Goal: Find specific page/section

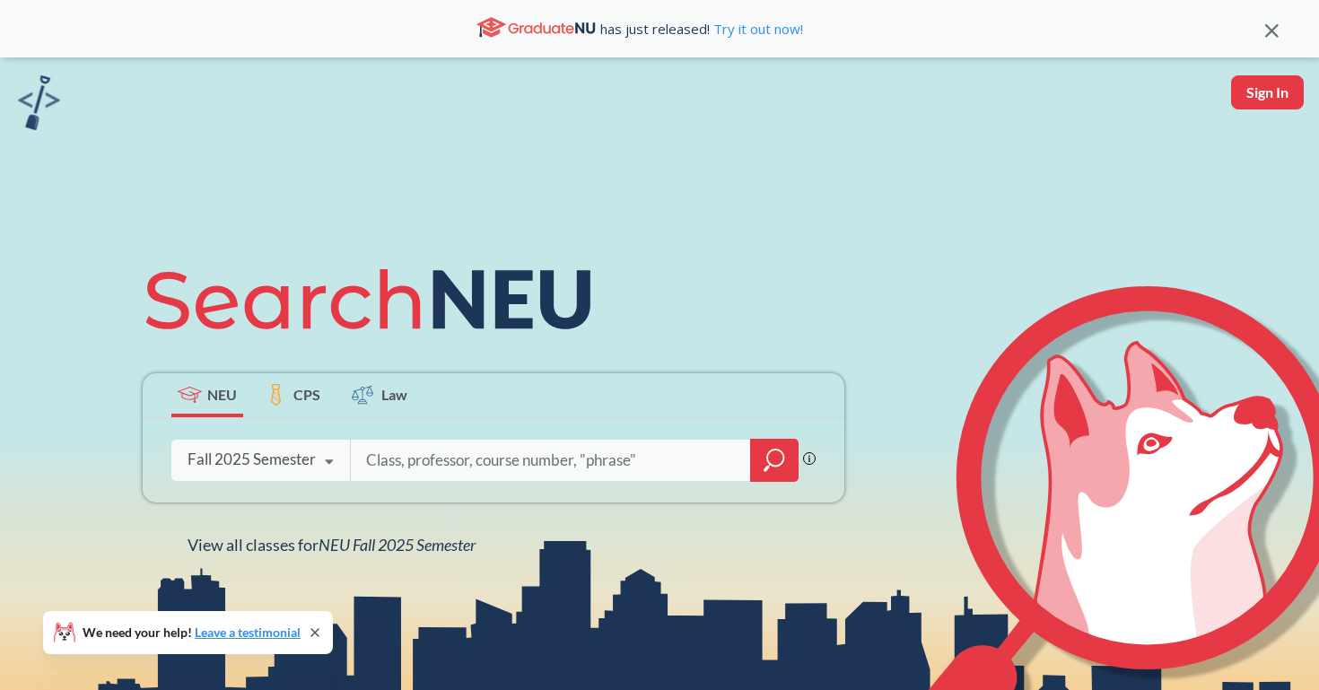
click at [409, 454] on input "search" at bounding box center [550, 460] width 373 height 38
type input "campassano"
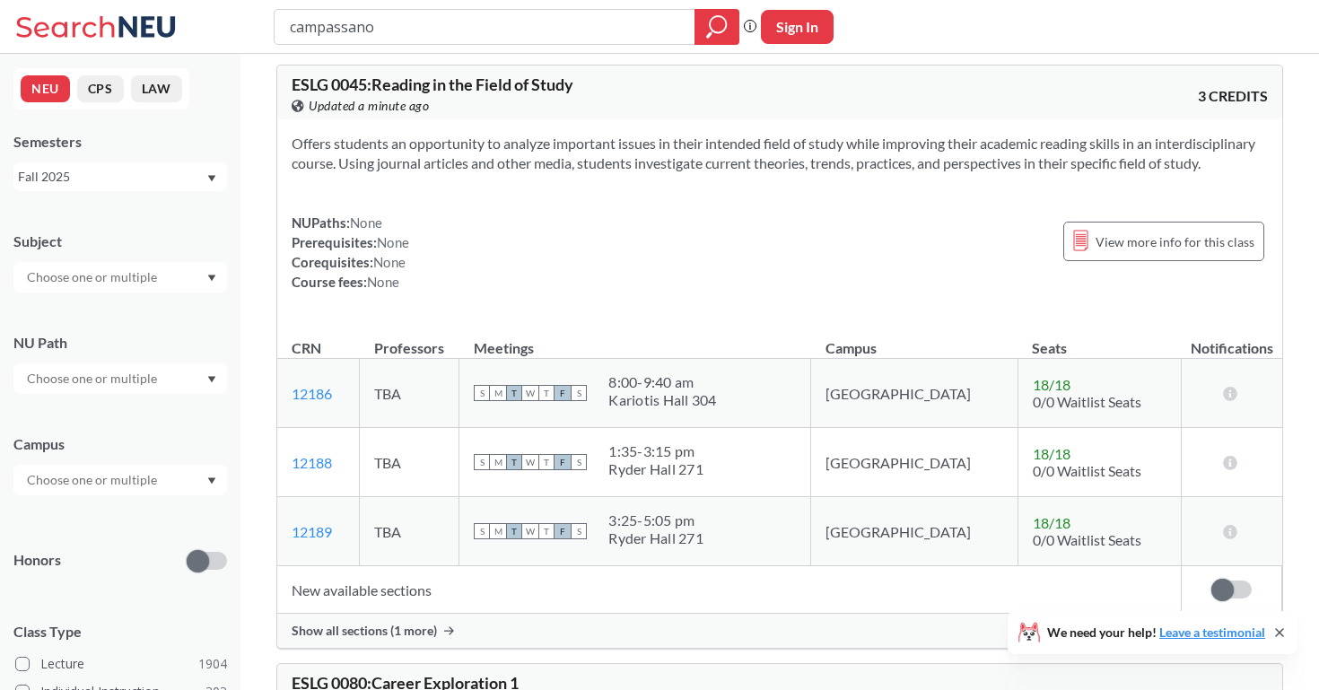
scroll to position [5772, 0]
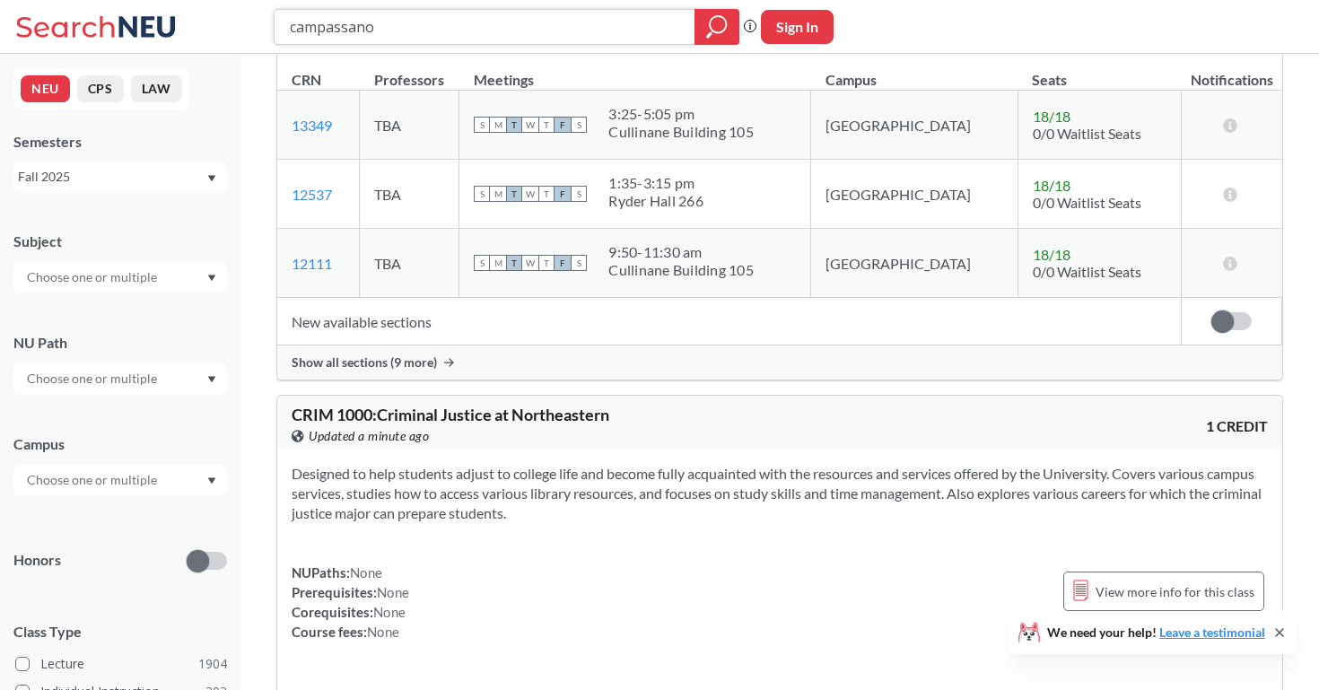
click at [450, 29] on input "campassano" at bounding box center [485, 27] width 394 height 31
type input "fina3303"
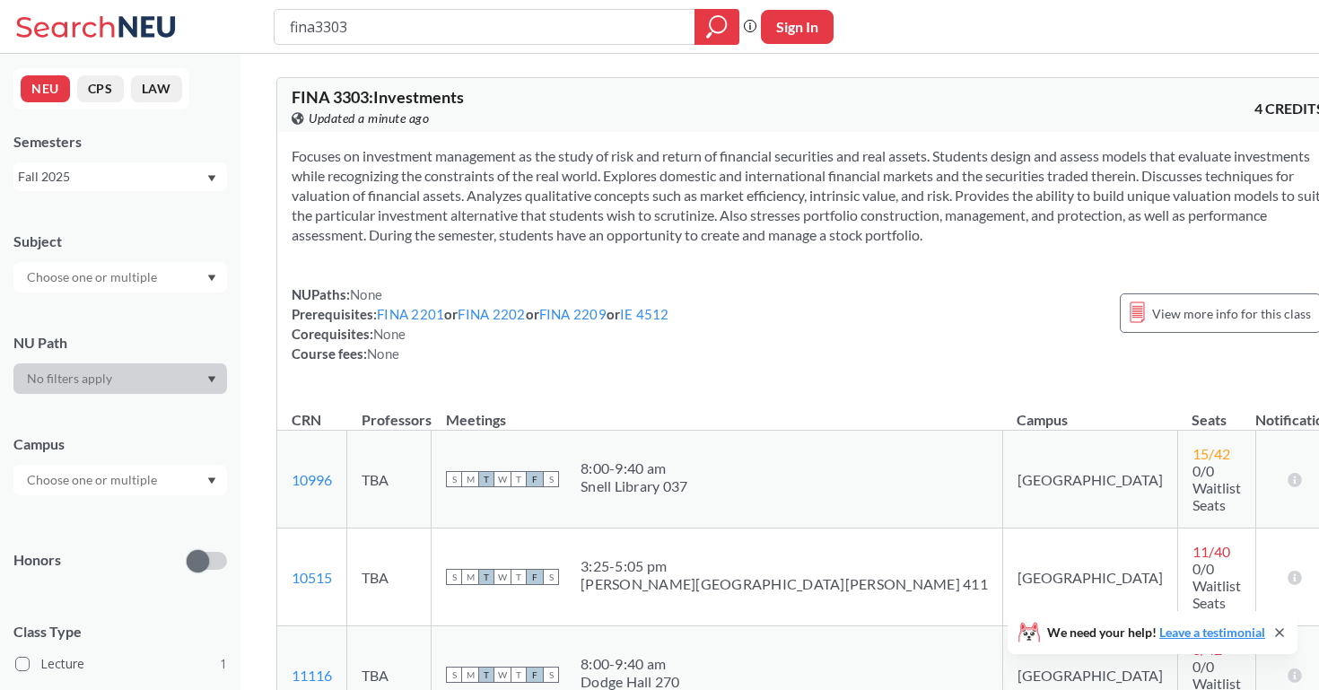
scroll to position [319, 0]
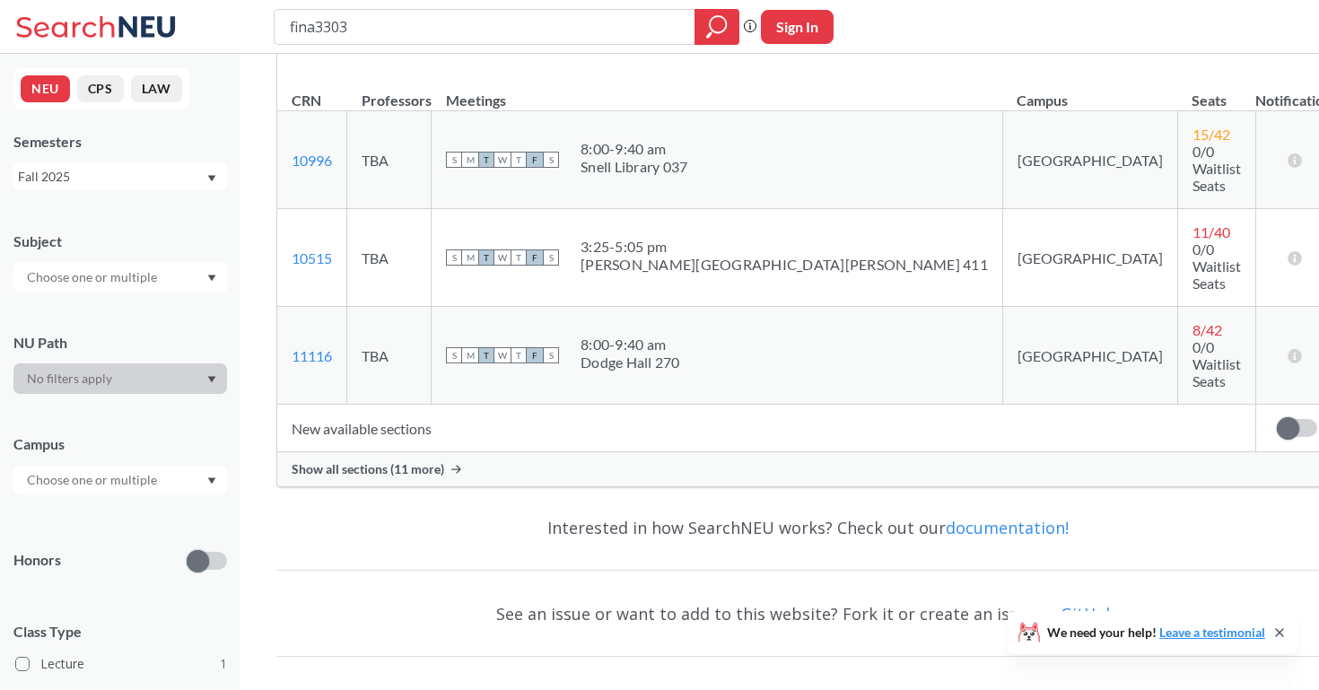
click at [445, 452] on div "Show all sections (11 more)" at bounding box center [807, 469] width 1061 height 34
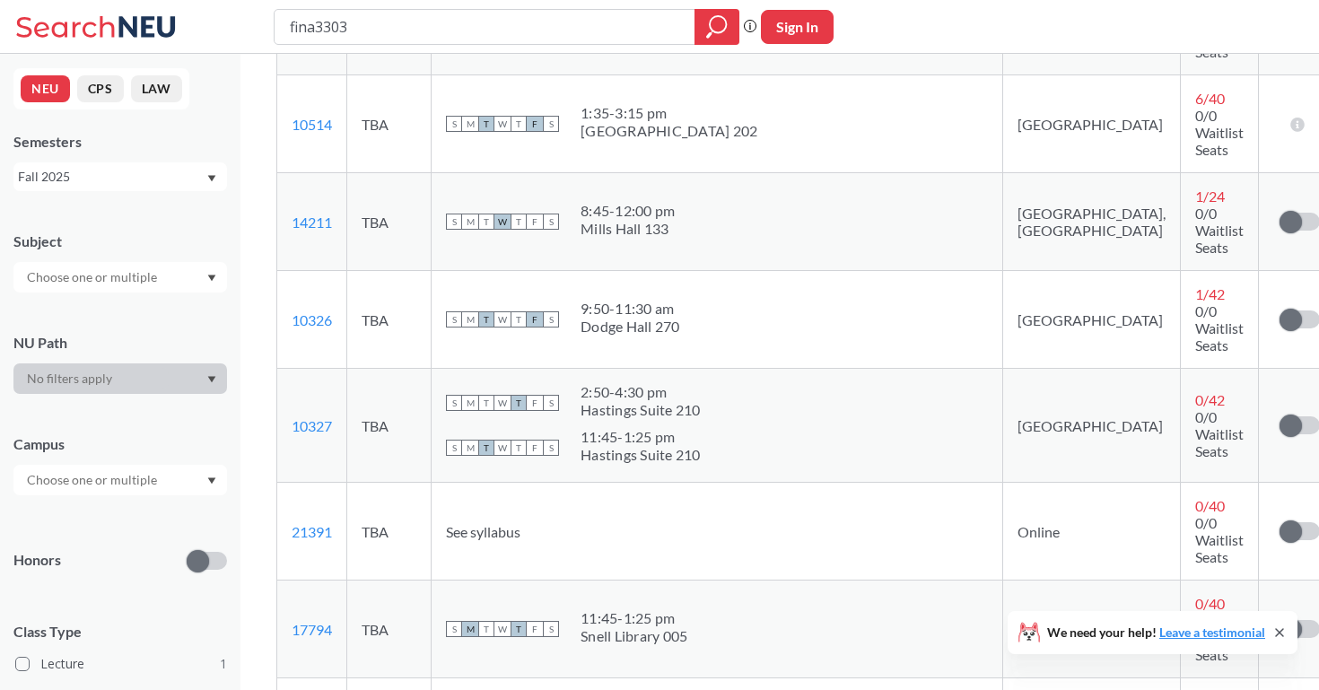
scroll to position [1119, 0]
